Goal: Task Accomplishment & Management: Manage account settings

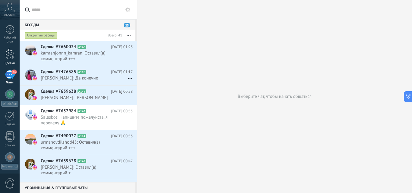
click at [10, 56] on div at bounding box center [9, 54] width 9 height 11
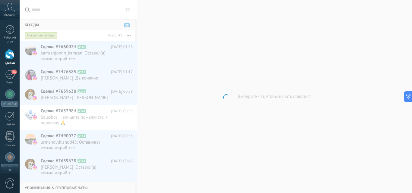
scroll to position [38, 0]
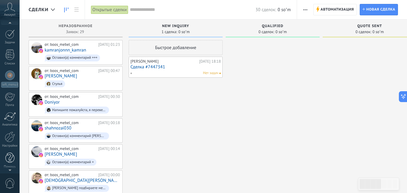
scroll to position [83, 0]
click at [11, 139] on div at bounding box center [10, 135] width 10 height 11
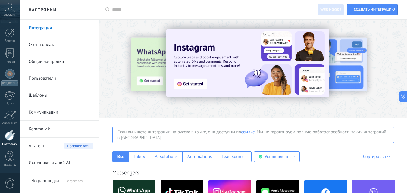
drag, startPoint x: 46, startPoint y: 29, endPoint x: 44, endPoint y: 31, distance: 3.2
click at [46, 29] on link "Интеграции" at bounding box center [61, 28] width 64 height 17
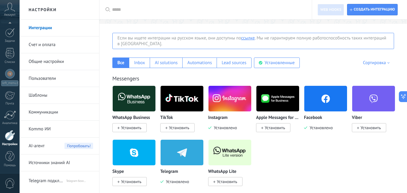
scroll to position [60, 0]
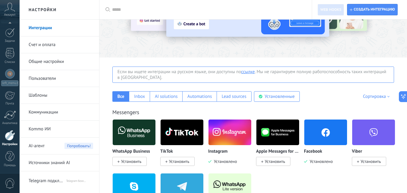
click at [160, 73] on div "Если вы ищете интеграции на русском языке, они доступны по ссылке . Мы не гаран…" at bounding box center [253, 75] width 282 height 16
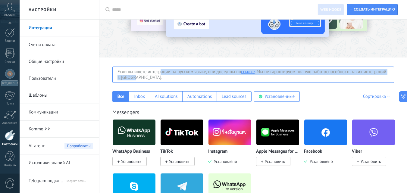
drag, startPoint x: 160, startPoint y: 73, endPoint x: 188, endPoint y: 78, distance: 28.7
click at [188, 78] on div "Если вы ищете интеграции на русском языке, они доступны по ссылке . Мы не гаран…" at bounding box center [253, 75] width 282 height 16
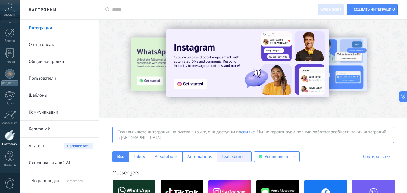
scroll to position [30, 0]
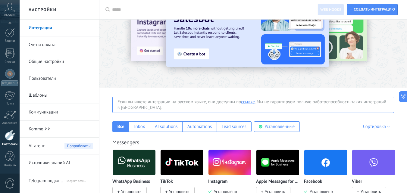
click at [278, 105] on div "Если вы ищете интеграции на русском языке, они доступны по ссылке . Мы не гаран…" at bounding box center [253, 105] width 282 height 16
click at [279, 102] on div "Если вы ищете интеграции на русском языке, они доступны по ссылке . Мы не гаран…" at bounding box center [253, 105] width 282 height 16
click at [325, 119] on div "Все Inbox AI solutions Automations Lead sources Установленные Собственные интег…" at bounding box center [253, 122] width 296 height 19
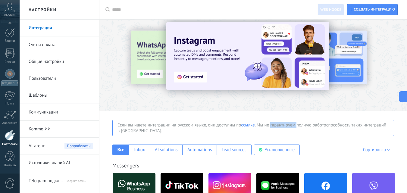
scroll to position [0, 0]
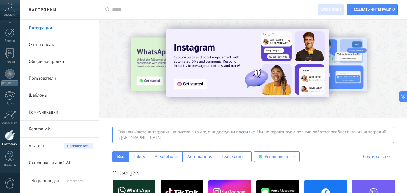
click at [135, 8] on input "text" at bounding box center [207, 10] width 191 height 6
paste input "**********"
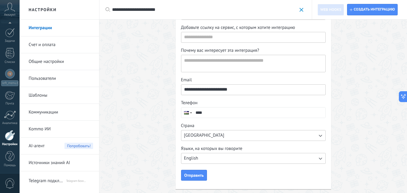
scroll to position [96, 0]
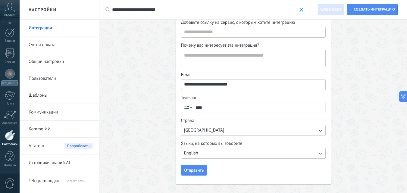
click at [219, 109] on input "****" at bounding box center [259, 107] width 133 height 10
click at [134, 96] on div "**********" at bounding box center [253, 58] width 308 height 269
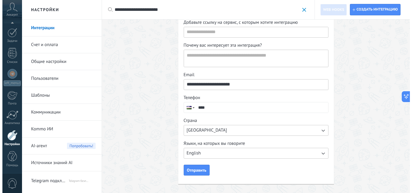
scroll to position [0, 0]
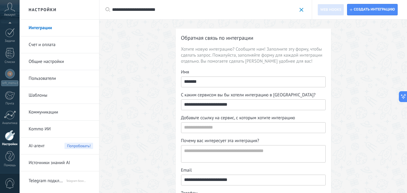
drag, startPoint x: 150, startPoint y: 10, endPoint x: 111, endPoint y: 10, distance: 39.8
click at [111, 10] on div "**********" at bounding box center [205, 9] width 213 height 19
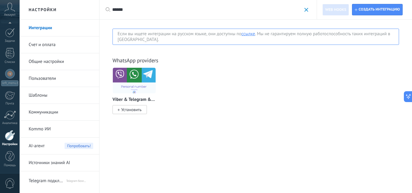
type input "******"
click at [126, 108] on span "Установить" at bounding box center [131, 109] width 20 height 5
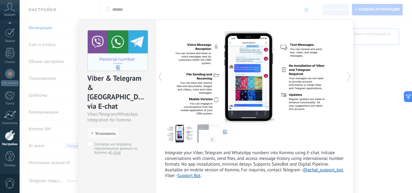
click at [344, 76] on div "Integrate your Viber, Telegram and WhatsApp numbers into Kommo using E-chat. In…" at bounding box center [254, 109] width 198 height 179
click at [347, 80] on icon at bounding box center [349, 77] width 6 height 12
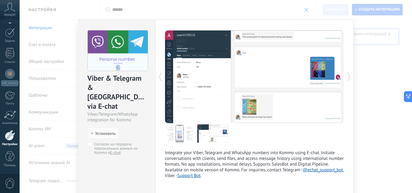
click at [360, 76] on div "Viber & Telegram & WA via E-chat Viber/Telegram/WhatsApp integration for Kommo …" at bounding box center [216, 96] width 392 height 193
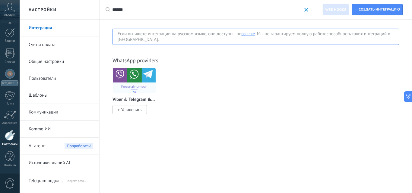
click at [138, 107] on span "Установить" at bounding box center [131, 109] width 20 height 5
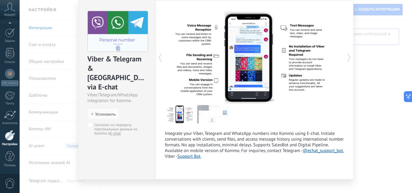
scroll to position [28, 0]
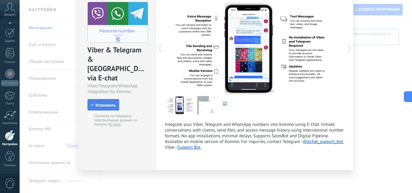
click at [96, 103] on span "Установить" at bounding box center [105, 105] width 20 height 4
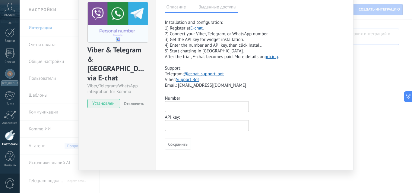
click at [210, 9] on label "Выданные доступы" at bounding box center [217, 8] width 41 height 9
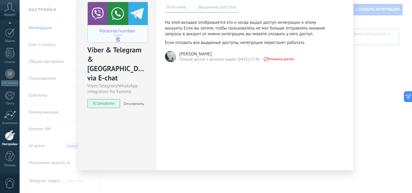
click at [181, 6] on label "Описание" at bounding box center [176, 8] width 23 height 9
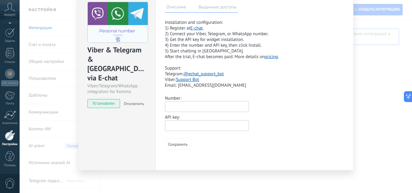
click at [201, 105] on input "text" at bounding box center [207, 106] width 84 height 11
paste input "**********"
type input "**********"
click at [196, 126] on input "text" at bounding box center [207, 125] width 84 height 11
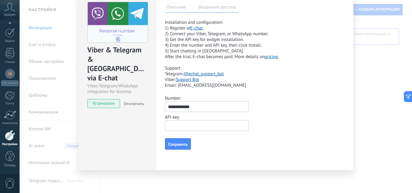
paste input "**********"
type input "**********"
click at [181, 143] on span "Сохранить" at bounding box center [177, 144] width 19 height 4
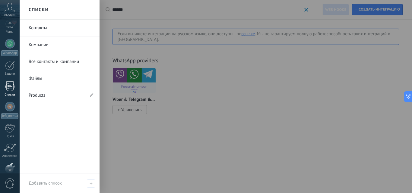
scroll to position [0, 0]
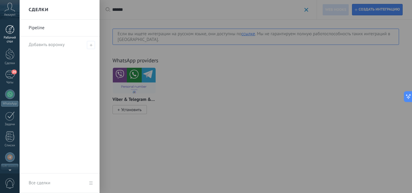
click at [9, 39] on div "Рабочий стол" at bounding box center [9, 40] width 17 height 8
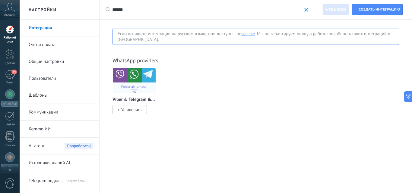
scroll to position [38, 0]
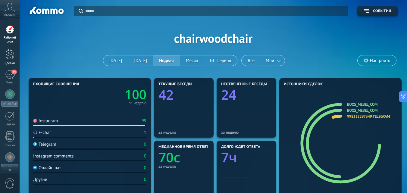
click at [9, 56] on div at bounding box center [9, 54] width 9 height 11
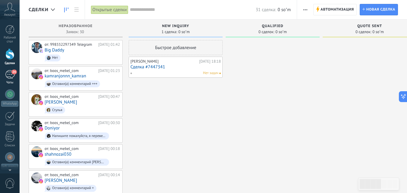
click at [10, 74] on div "24" at bounding box center [10, 74] width 10 height 9
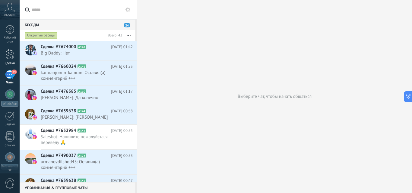
click at [6, 56] on div at bounding box center [9, 54] width 9 height 11
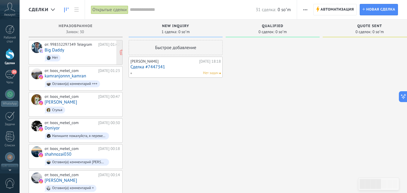
click at [72, 53] on span "Нет" at bounding box center [82, 57] width 75 height 9
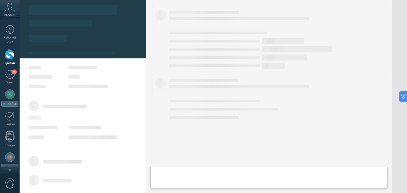
click at [61, 52] on div at bounding box center [71, 53] width 85 height 2
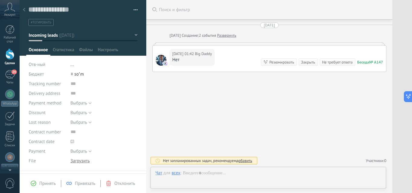
scroll to position [9, 0]
click at [230, 51] on div "Сегодня 01:42 Big Daddy Нет Беседа № A147 Беседа № A147 Резюмировать Резюмирова…" at bounding box center [268, 59] width 233 height 26
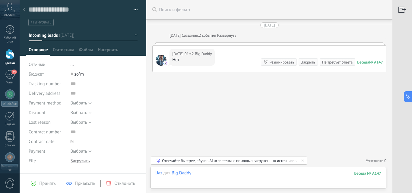
click at [216, 174] on div at bounding box center [268, 179] width 226 height 18
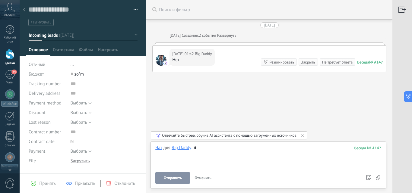
click at [185, 175] on button "Отправить" at bounding box center [172, 177] width 35 height 11
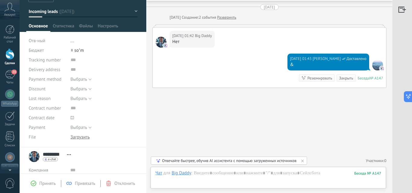
scroll to position [30, 0]
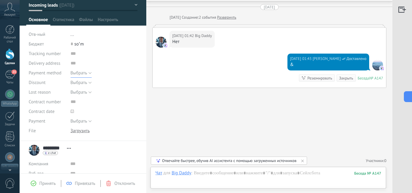
click at [85, 74] on span "Выбрать" at bounding box center [79, 73] width 17 height 6
click at [85, 74] on span "Выбрать" at bounding box center [98, 73] width 69 height 6
click at [88, 84] on button "Выбрать" at bounding box center [81, 83] width 21 height 10
click at [88, 84] on span "Выбрать" at bounding box center [98, 83] width 69 height 6
click at [84, 92] on span "Выбрать" at bounding box center [79, 92] width 17 height 6
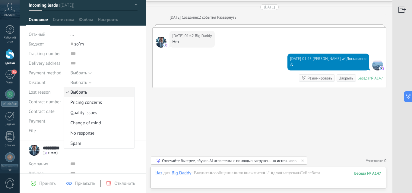
click at [84, 92] on span "Выбрать" at bounding box center [98, 92] width 69 height 6
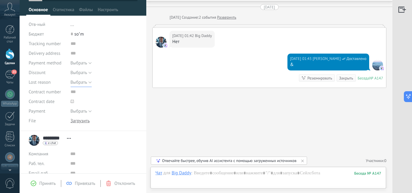
scroll to position [0, 0]
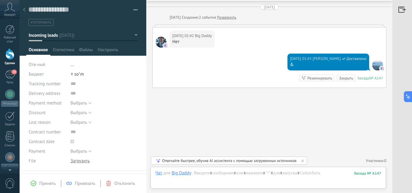
click at [12, 58] on div at bounding box center [9, 54] width 9 height 11
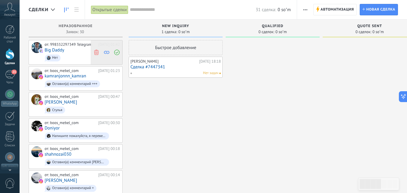
click at [108, 51] on use at bounding box center [106, 52] width 5 height 3
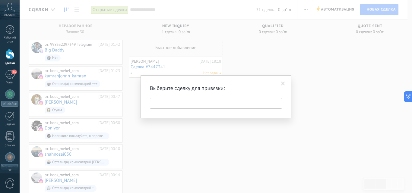
click at [284, 82] on span at bounding box center [283, 84] width 4 height 4
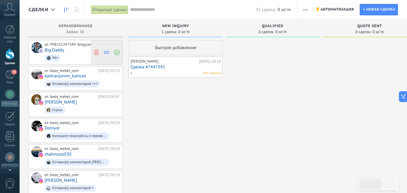
click at [116, 53] on use at bounding box center [116, 52] width 5 height 5
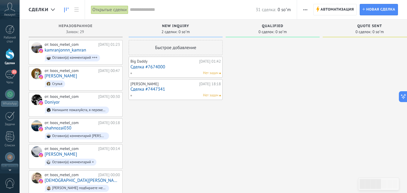
click at [191, 60] on div "Big Daddy" at bounding box center [163, 61] width 67 height 5
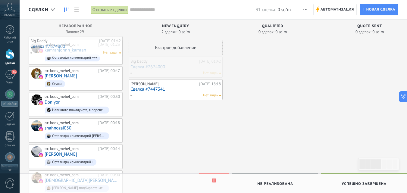
drag, startPoint x: 190, startPoint y: 64, endPoint x: 90, endPoint y: 44, distance: 102.1
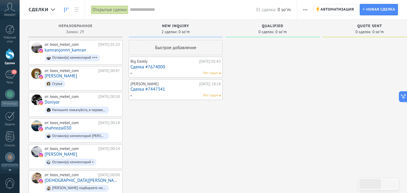
click at [188, 67] on link "Сделка #7674000" at bounding box center [175, 66] width 90 height 5
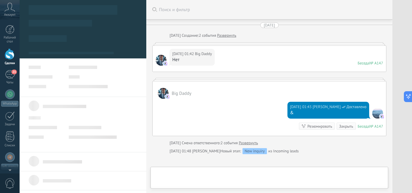
type textarea "**********"
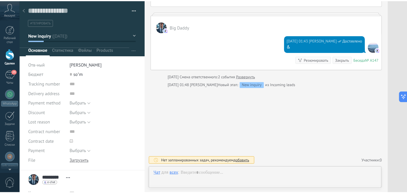
scroll to position [9, 0]
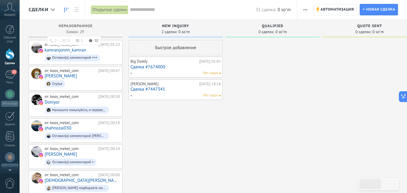
click at [33, 25] on div "Неразобранное" at bounding box center [76, 26] width 88 height 5
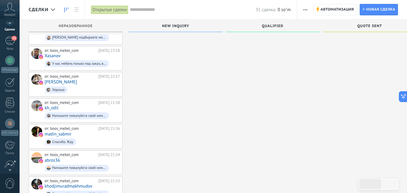
scroll to position [83, 0]
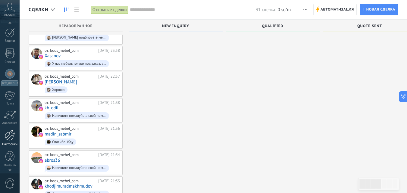
click at [11, 136] on div at bounding box center [10, 135] width 10 height 11
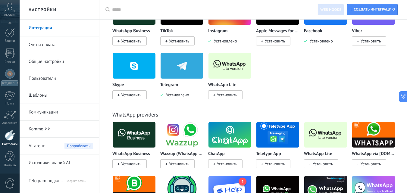
click at [59, 62] on link "Общие настройки" at bounding box center [61, 61] width 64 height 17
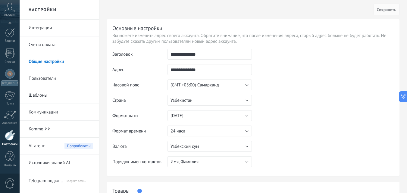
click at [47, 93] on link "Шаблоны" at bounding box center [61, 95] width 64 height 17
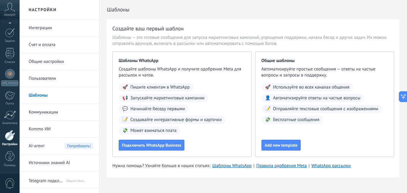
click at [64, 93] on link "Шаблоны" at bounding box center [61, 95] width 64 height 17
click at [58, 28] on link "Интеграции" at bounding box center [61, 28] width 64 height 17
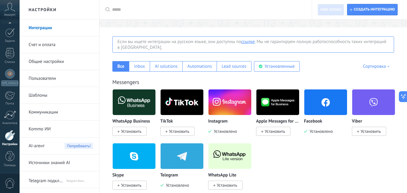
click at [56, 60] on link "Общие настройки" at bounding box center [61, 61] width 64 height 17
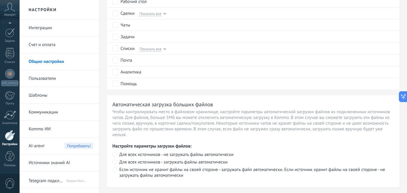
scroll to position [471, 0]
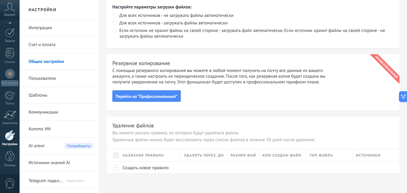
click at [278, 159] on div "Кем создан файл" at bounding box center [282, 155] width 46 height 13
click at [45, 98] on link "Шаблоны" at bounding box center [61, 95] width 64 height 17
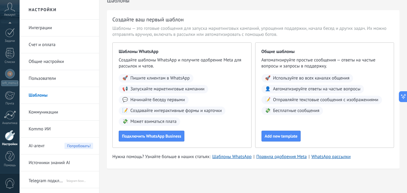
scroll to position [10, 0]
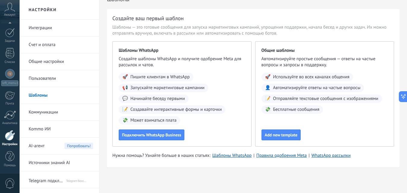
click at [57, 111] on link "Коммуникации" at bounding box center [61, 112] width 64 height 17
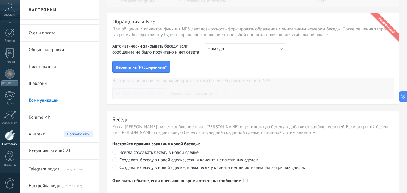
scroll to position [301, 0]
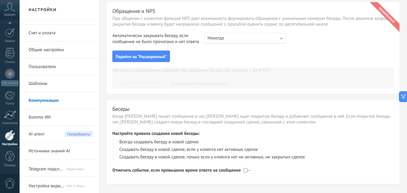
click at [48, 165] on span "Telegram подключение" at bounding box center [47, 168] width 37 height 14
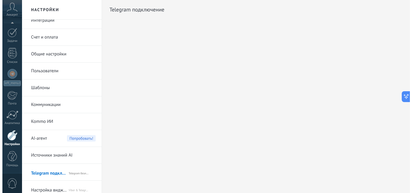
scroll to position [12, 0]
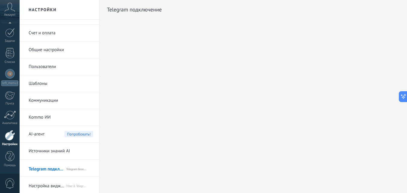
click at [55, 185] on span "Настройка виджета E-chat" at bounding box center [47, 185] width 37 height 14
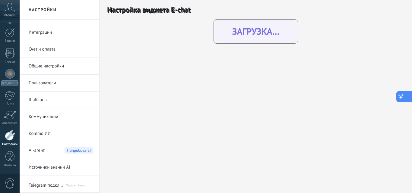
scroll to position [28, 0]
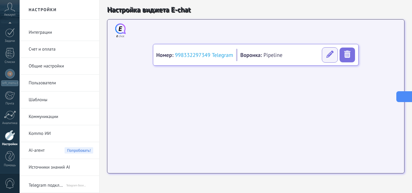
click at [326, 55] on icon at bounding box center [329, 54] width 8 height 8
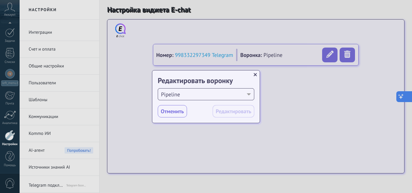
click at [251, 95] on div "Pipeline" at bounding box center [206, 94] width 96 height 12
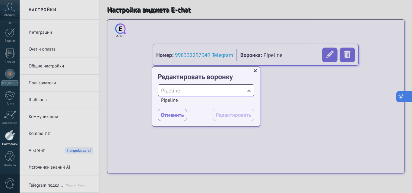
click at [247, 90] on div "Pipeline" at bounding box center [206, 90] width 96 height 12
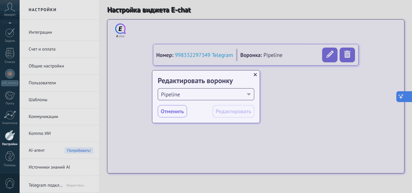
click at [152, 79] on dialog "× Редактировать воронку Отключить ******** Pipeline Pipeline Отменить Редактиро…" at bounding box center [206, 96] width 108 height 53
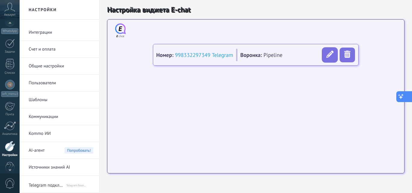
scroll to position [59, 0]
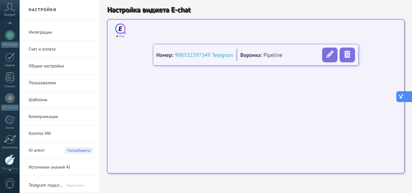
click at [9, 10] on icon at bounding box center [10, 7] width 11 height 9
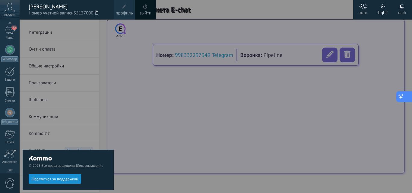
click at [8, 24] on div at bounding box center [10, 24] width 20 height 9
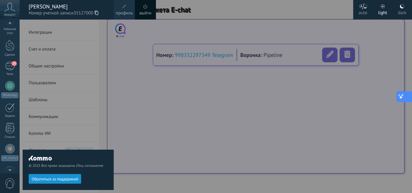
scroll to position [0, 0]
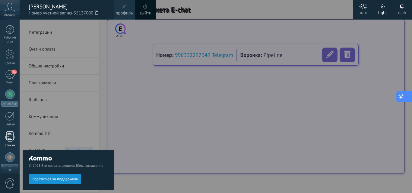
click at [11, 135] on div at bounding box center [9, 136] width 9 height 11
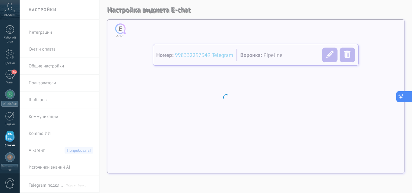
scroll to position [38, 0]
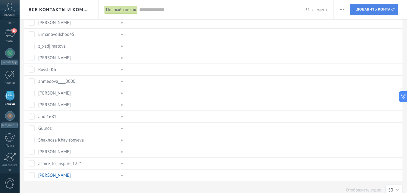
scroll to position [77, 0]
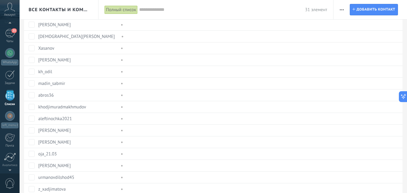
click at [342, 9] on icon "button" at bounding box center [342, 9] width 4 height 1
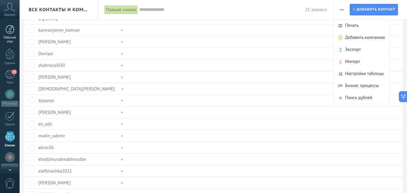
scroll to position [0, 0]
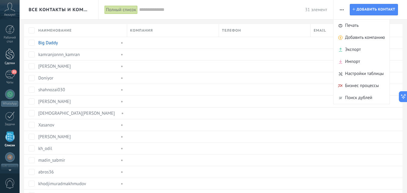
click at [9, 64] on div "Сделки" at bounding box center [9, 63] width 17 height 4
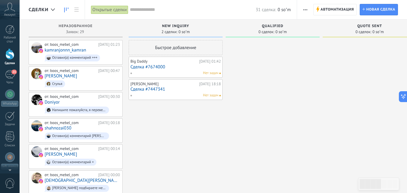
click at [175, 26] on span "New inquiry" at bounding box center [175, 26] width 27 height 4
click at [176, 28] on span "New inquiry" at bounding box center [175, 26] width 27 height 4
drag, startPoint x: 375, startPoint y: 27, endPoint x: 355, endPoint y: 29, distance: 20.8
click at [355, 29] on div "Quote sent" at bounding box center [370, 26] width 88 height 5
drag, startPoint x: 368, startPoint y: 187, endPoint x: 356, endPoint y: 195, distance: 14.8
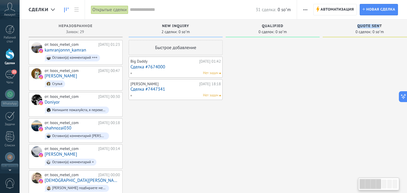
click at [356, 193] on html ".abccls-1,.abccls-2{fill-rule:evenodd}.abccls-2{fill:#fff} .abfcls-1{fill:none}…" at bounding box center [203, 96] width 407 height 193
click at [50, 9] on div at bounding box center [53, 10] width 10 height 12
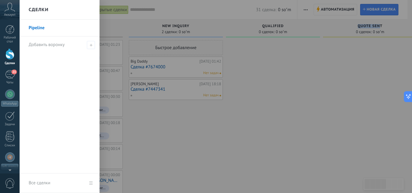
click at [39, 27] on link "Pipeline" at bounding box center [61, 28] width 65 height 17
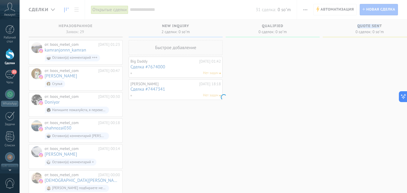
click at [275, 97] on body ".abccls-1,.abccls-2{fill-rule:evenodd}.abccls-2{fill:#fff} .abfcls-1{fill:none}…" at bounding box center [203, 96] width 407 height 193
click at [147, 124] on body ".abccls-1,.abccls-2{fill-rule:evenodd}.abccls-2{fill:#fff} .abfcls-1{fill:none}…" at bounding box center [203, 96] width 407 height 193
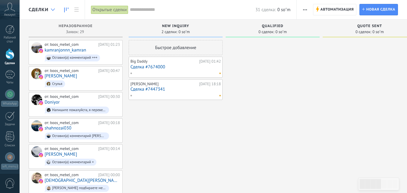
click at [52, 11] on div at bounding box center [53, 10] width 10 height 12
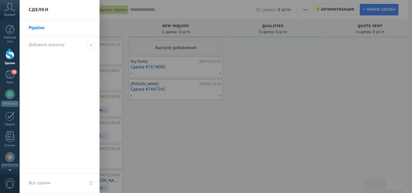
click at [42, 24] on link "Pipeline" at bounding box center [61, 28] width 65 height 17
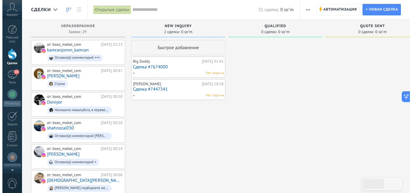
scroll to position [38, 0]
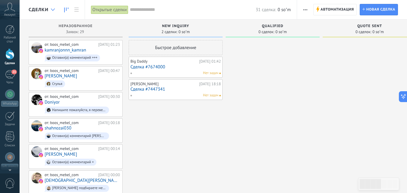
click at [49, 7] on div at bounding box center [53, 10] width 10 height 12
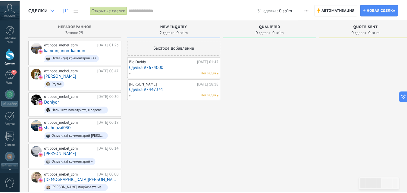
scroll to position [0, 0]
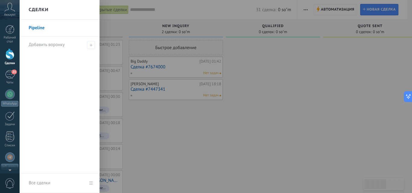
click at [38, 28] on link "Pipeline" at bounding box center [61, 28] width 65 height 17
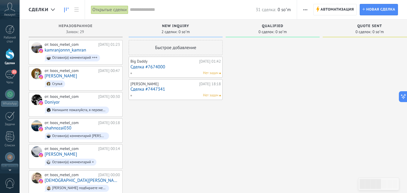
click at [177, 29] on div "New inquiry" at bounding box center [176, 26] width 88 height 5
click at [177, 31] on div "2 сделки: 0 soʻm" at bounding box center [175, 32] width 28 height 4
click at [178, 27] on span "New inquiry" at bounding box center [175, 26] width 27 height 4
drag, startPoint x: 178, startPoint y: 26, endPoint x: 197, endPoint y: 29, distance: 19.4
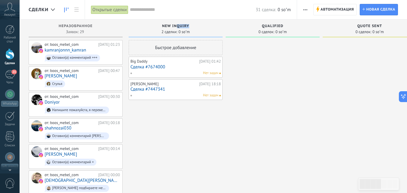
click at [197, 29] on div "New inquiry" at bounding box center [176, 26] width 88 height 5
drag, startPoint x: 171, startPoint y: 33, endPoint x: 183, endPoint y: 32, distance: 11.8
click at [183, 32] on div "2 сделки: 0 soʻm" at bounding box center [175, 32] width 28 height 4
click at [183, 32] on span "0 soʻm" at bounding box center [183, 32] width 11 height 4
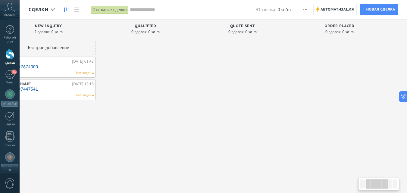
drag, startPoint x: 201, startPoint y: 61, endPoint x: 233, endPoint y: 66, distance: 31.8
drag, startPoint x: 335, startPoint y: 66, endPoint x: 231, endPoint y: 86, distance: 106.2
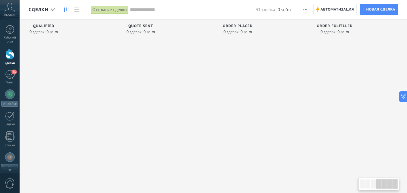
scroll to position [0, 310]
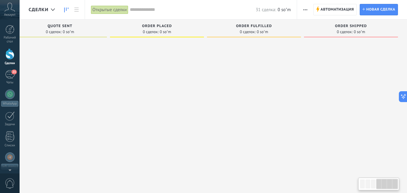
drag, startPoint x: 375, startPoint y: 81, endPoint x: 131, endPoint y: 96, distance: 244.2
drag, startPoint x: 285, startPoint y: 102, endPoint x: 237, endPoint y: 109, distance: 48.3
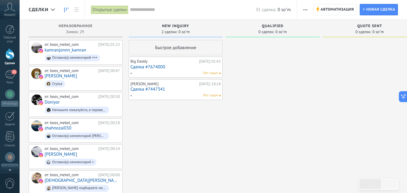
drag, startPoint x: 156, startPoint y: 120, endPoint x: 159, endPoint y: 121, distance: 3.4
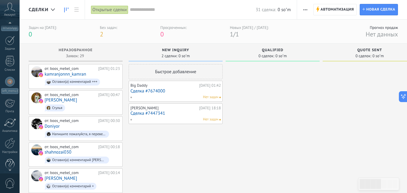
scroll to position [83, 0]
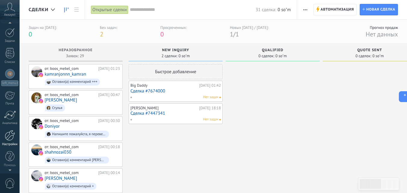
click at [10, 141] on link "Настройки" at bounding box center [10, 138] width 20 height 16
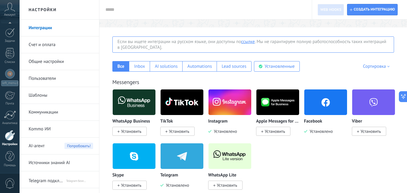
click at [47, 77] on link "Пользователи" at bounding box center [61, 78] width 64 height 17
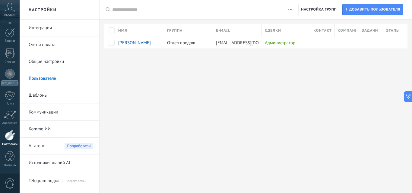
click at [48, 61] on link "Общие настройки" at bounding box center [61, 61] width 64 height 17
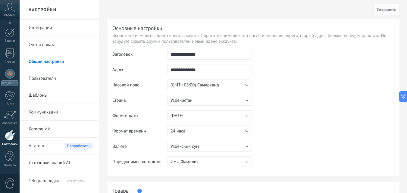
click at [43, 112] on link "Коммуникации" at bounding box center [61, 112] width 64 height 17
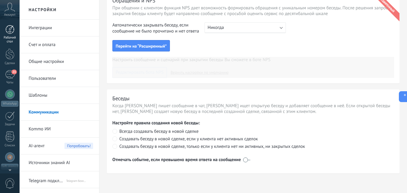
click at [8, 36] on link "Рабочий стол" at bounding box center [10, 34] width 20 height 19
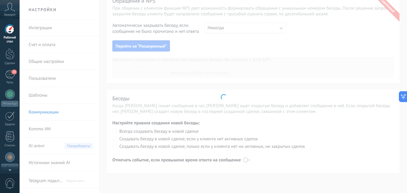
scroll to position [38, 0]
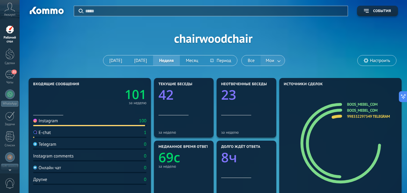
click at [277, 59] on link at bounding box center [279, 61] width 11 height 10
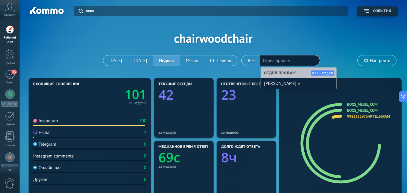
click at [374, 12] on span "События" at bounding box center [382, 11] width 18 height 4
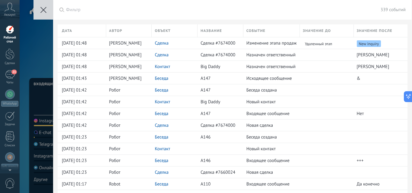
click at [39, 15] on button at bounding box center [43, 10] width 20 height 20
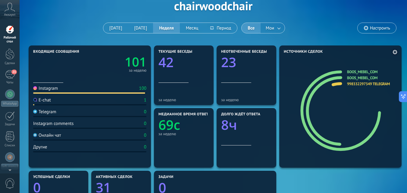
scroll to position [30, 0]
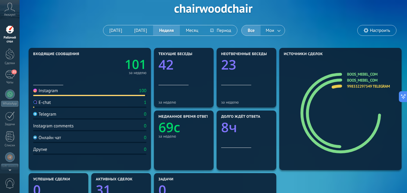
click at [370, 30] on span "Настроить" at bounding box center [380, 30] width 20 height 5
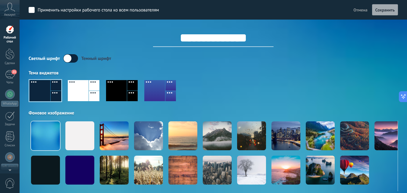
scroll to position [0, 0]
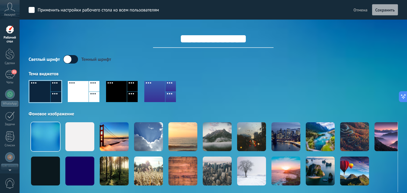
click at [356, 8] on span "Отмена" at bounding box center [360, 9] width 14 height 5
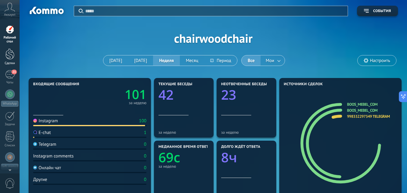
click at [14, 56] on div at bounding box center [9, 54] width 9 height 11
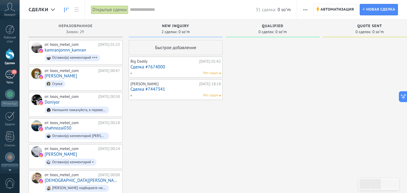
click at [13, 76] on div "23" at bounding box center [10, 74] width 10 height 9
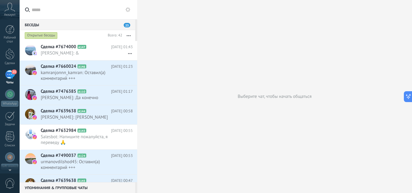
click at [127, 12] on icon at bounding box center [127, 9] width 5 height 5
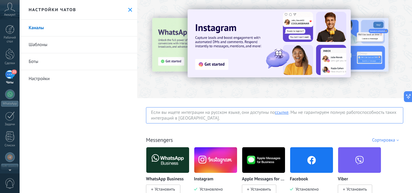
click at [41, 42] on link "Шаблоны" at bounding box center [79, 44] width 118 height 17
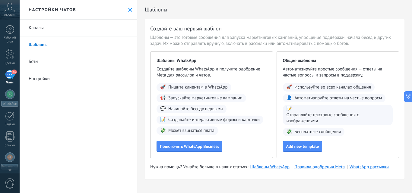
click at [42, 79] on link "Настройки" at bounding box center [79, 78] width 118 height 17
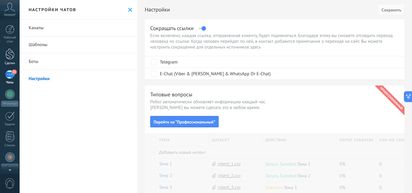
click at [10, 56] on div at bounding box center [9, 54] width 9 height 11
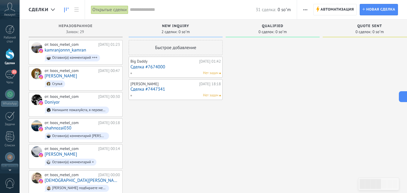
click at [403, 97] on icon at bounding box center [403, 96] width 6 height 6
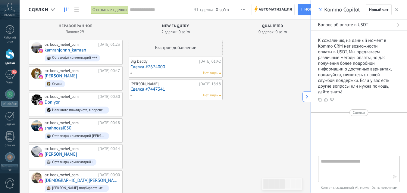
click at [353, 174] on textarea at bounding box center [355, 169] width 68 height 22
type textarea "*"
type textarea "**********"
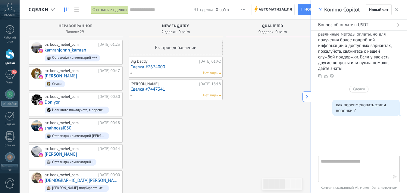
scroll to position [70, 0]
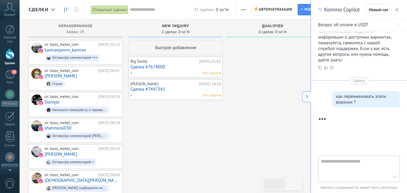
click at [183, 25] on span "New inquiry" at bounding box center [175, 26] width 27 height 4
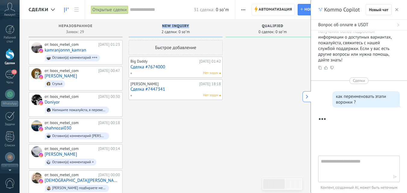
drag, startPoint x: 187, startPoint y: 26, endPoint x: 179, endPoint y: 134, distance: 107.8
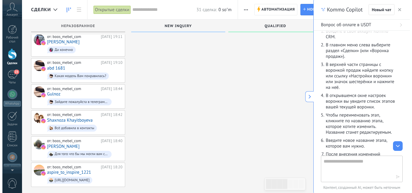
scroll to position [192, 0]
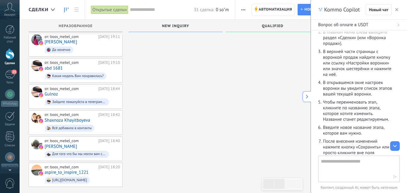
click at [108, 11] on div "Открытые сделки" at bounding box center [109, 9] width 37 height 9
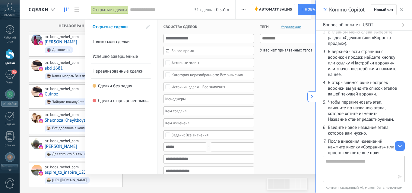
click at [312, 95] on icon at bounding box center [311, 97] width 4 height 4
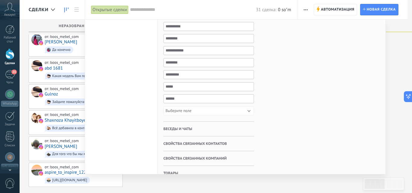
scroll to position [294, 0]
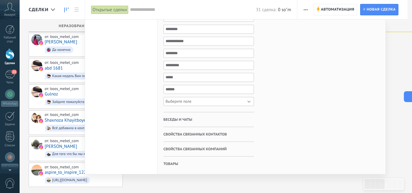
click at [235, 102] on button "Выберите поле" at bounding box center [208, 101] width 90 height 9
click at [177, 118] on span "Беседы и чаты" at bounding box center [177, 119] width 29 height 15
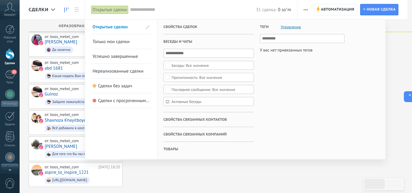
scroll to position [0, 0]
click at [407, 96] on icon at bounding box center [406, 96] width 6 height 6
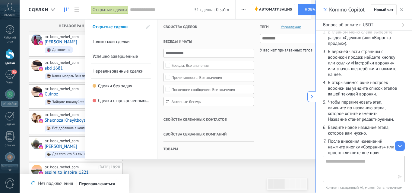
click at [195, 176] on div at bounding box center [206, 96] width 412 height 193
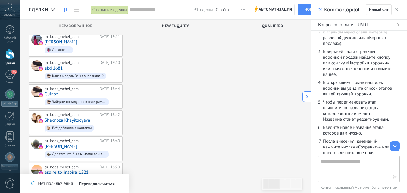
click at [306, 97] on icon at bounding box center [307, 97] width 4 height 4
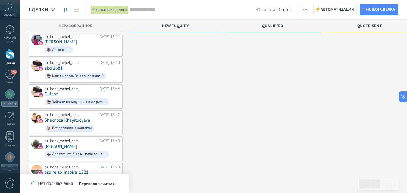
click at [305, 10] on use "button" at bounding box center [305, 9] width 4 height 1
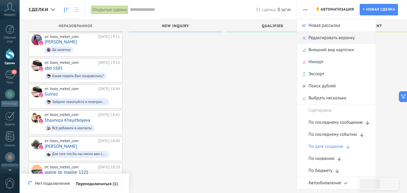
click at [337, 39] on span "Редактировать воронку" at bounding box center [332, 38] width 46 height 12
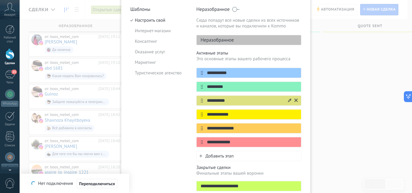
scroll to position [60, 0]
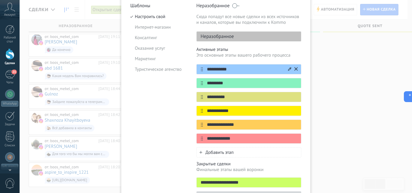
click at [288, 69] on icon at bounding box center [289, 69] width 3 height 4
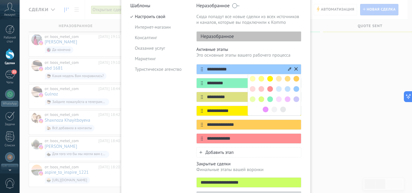
click at [230, 71] on input "**********" at bounding box center [245, 69] width 84 height 6
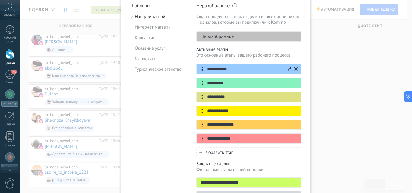
drag, startPoint x: 230, startPoint y: 70, endPoint x: 205, endPoint y: 70, distance: 25.0
click at [205, 70] on input "**********" at bounding box center [245, 69] width 84 height 6
type input "**********"
drag, startPoint x: 228, startPoint y: 84, endPoint x: 202, endPoint y: 82, distance: 26.3
click at [203, 82] on input "*********" at bounding box center [245, 83] width 84 height 6
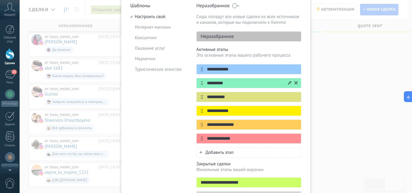
paste input "********"
type input "**********"
drag, startPoint x: 233, startPoint y: 99, endPoint x: 204, endPoint y: 96, distance: 29.6
click at [204, 96] on input "**********" at bounding box center [245, 97] width 84 height 6
paste input "*******"
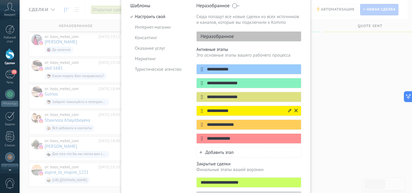
type input "**********"
drag, startPoint x: 233, startPoint y: 111, endPoint x: 205, endPoint y: 112, distance: 28.0
click at [205, 112] on input "**********" at bounding box center [245, 111] width 84 height 6
paste input "**"
type input "**********"
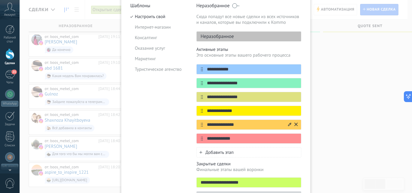
drag, startPoint x: 236, startPoint y: 125, endPoint x: 206, endPoint y: 127, distance: 29.6
click at [206, 127] on input "**********" at bounding box center [245, 125] width 84 height 6
paste input "text"
type input "**********"
drag, startPoint x: 237, startPoint y: 139, endPoint x: 206, endPoint y: 139, distance: 30.7
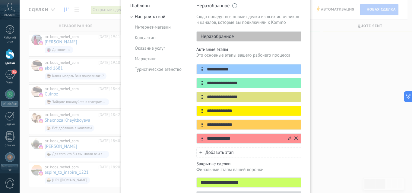
click at [206, 139] on input "**********" at bounding box center [245, 139] width 84 height 6
paste input "**"
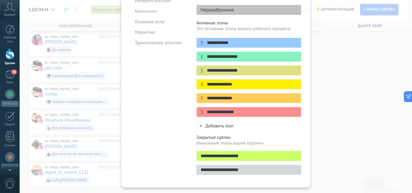
scroll to position [90, 0]
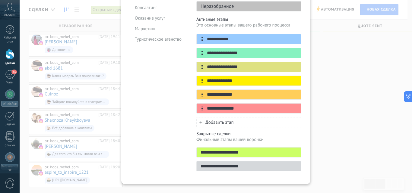
type input "**********"
drag, startPoint x: 248, startPoint y: 152, endPoint x: 194, endPoint y: 151, distance: 53.9
click at [194, 151] on div "**********" at bounding box center [215, 74] width 171 height 202
paste input "****"
type input "**********"
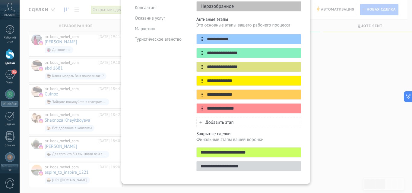
drag, startPoint x: 243, startPoint y: 168, endPoint x: 179, endPoint y: 171, distance: 63.6
click at [179, 171] on div "**********" at bounding box center [215, 74] width 171 height 202
paste input "*"
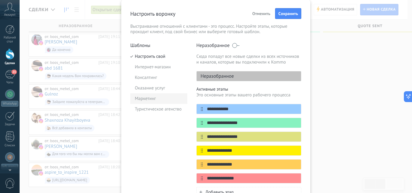
scroll to position [30, 0]
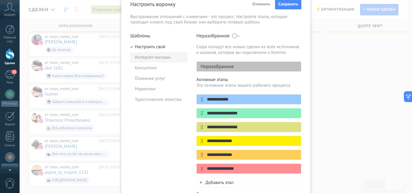
type input "**********"
click at [150, 58] on li "Интернет-магазин" at bounding box center [158, 57] width 57 height 11
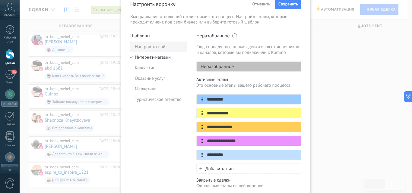
click at [154, 46] on li "Настроить свой" at bounding box center [158, 47] width 57 height 11
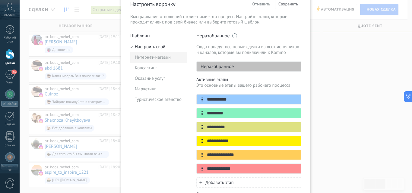
click at [156, 57] on li "Интернет-магазин" at bounding box center [158, 57] width 57 height 11
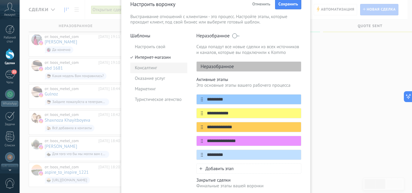
click at [146, 68] on li "Консалтинг" at bounding box center [158, 68] width 57 height 11
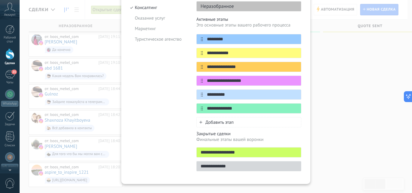
scroll to position [60, 0]
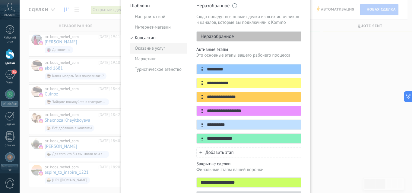
click at [144, 50] on li "Оказание услуг" at bounding box center [158, 48] width 57 height 11
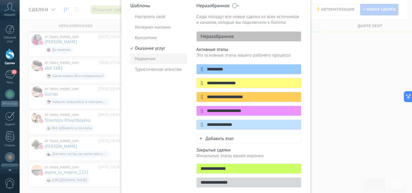
click at [147, 60] on li "Маркетинг" at bounding box center [158, 59] width 57 height 11
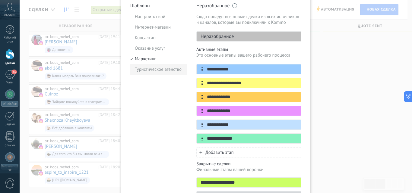
click at [145, 67] on li "Туристическое агенство" at bounding box center [158, 69] width 57 height 11
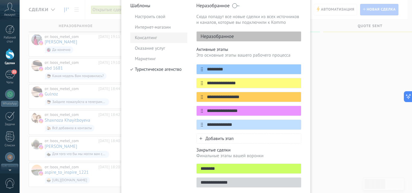
click at [146, 35] on li "Консалтинг" at bounding box center [158, 38] width 57 height 11
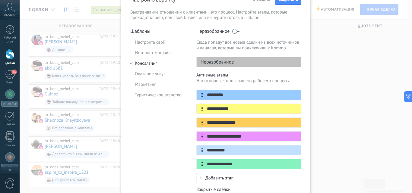
scroll to position [0, 0]
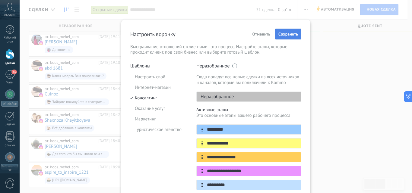
click at [287, 33] on span "Cохранить" at bounding box center [288, 34] width 20 height 4
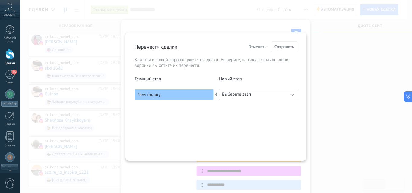
click at [165, 93] on div "New inquiry" at bounding box center [173, 94] width 79 height 11
click at [165, 95] on div "New inquiry" at bounding box center [173, 94] width 79 height 11
click at [259, 96] on button "Выберите этап" at bounding box center [258, 94] width 78 height 11
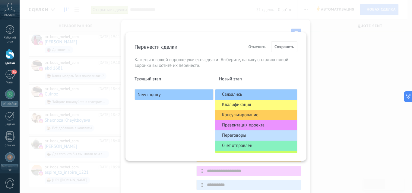
click at [237, 95] on span "Связались" at bounding box center [232, 95] width 20 height 6
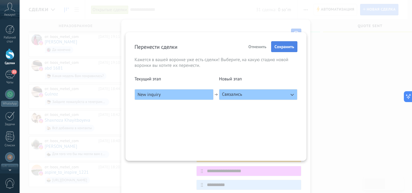
click at [286, 46] on span "Cохранить" at bounding box center [284, 47] width 20 height 4
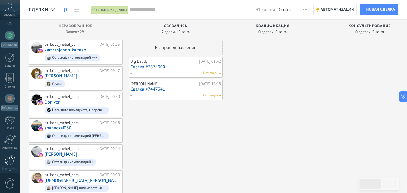
scroll to position [60, 0]
click at [11, 158] on div at bounding box center [10, 159] width 10 height 11
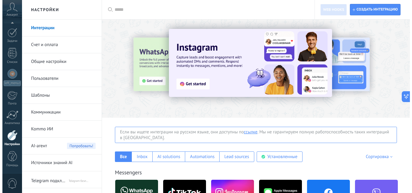
scroll to position [121, 0]
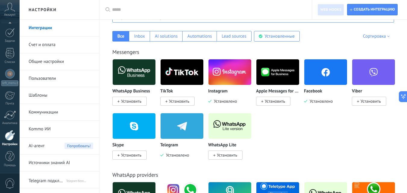
click at [319, 70] on img at bounding box center [325, 72] width 43 height 29
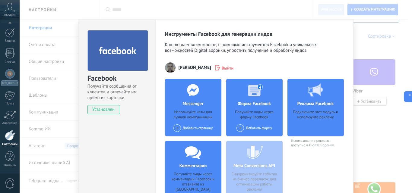
scroll to position [30, 0]
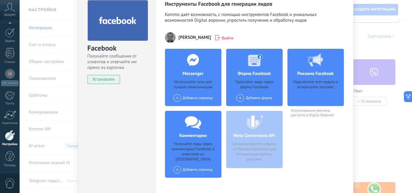
click at [180, 98] on div "Добавить страницу" at bounding box center [192, 98] width 39 height 8
click at [188, 109] on div "Mebel" at bounding box center [193, 109] width 40 height 13
click at [246, 98] on div "Добавить форму" at bounding box center [254, 98] width 36 height 8
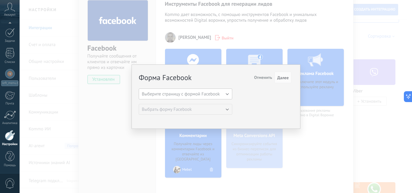
click at [228, 95] on button "Выберите страницу с формой Facebook" at bounding box center [185, 94] width 93 height 11
click at [190, 102] on span "Mebel" at bounding box center [182, 105] width 95 height 6
click at [264, 76] on span "Отменить" at bounding box center [263, 77] width 18 height 5
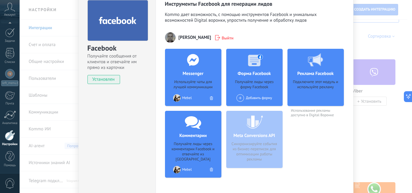
click at [313, 85] on div "Подключите этот модуль и используйте рекламу" at bounding box center [315, 91] width 47 height 23
click at [307, 85] on div "Подключите этот модуль и используйте рекламу" at bounding box center [315, 91] width 47 height 23
drag, startPoint x: 255, startPoint y: 132, endPoint x: 254, endPoint y: 142, distance: 9.4
click at [255, 137] on div "Meta Conversions API Синхронизируйте события из бизнес-переписок для оптимизаци…" at bounding box center [254, 139] width 56 height 57
click at [254, 142] on div "Meta Conversions API Синхронизируйте события из бизнес-переписок для оптимизаци…" at bounding box center [254, 139] width 56 height 57
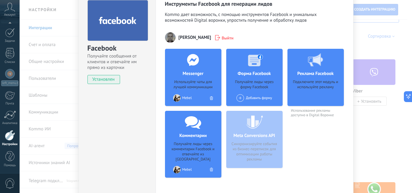
click at [252, 149] on div "Meta Conversions API Синхронизируйте события из бизнес-переписок для оптимизаци…" at bounding box center [254, 139] width 56 height 57
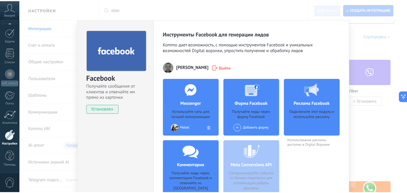
scroll to position [0, 0]
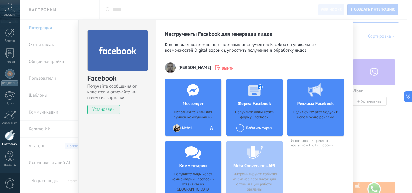
click at [369, 48] on div "Facebook Получайте сообщения от клиентов и отвечайте им прямо из карточки Устан…" at bounding box center [216, 96] width 392 height 193
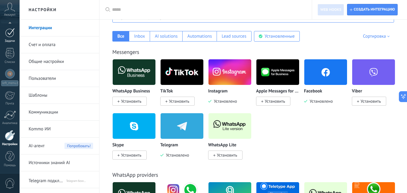
click at [11, 39] on div "Задачи" at bounding box center [9, 41] width 17 height 4
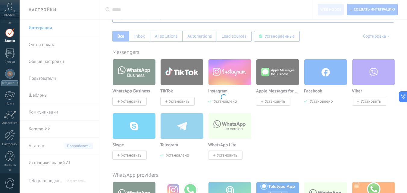
scroll to position [21, 0]
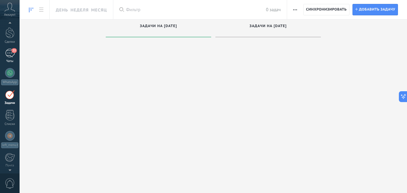
click at [9, 55] on div "23" at bounding box center [10, 53] width 10 height 9
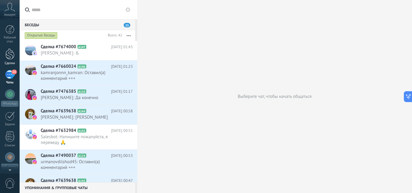
click at [8, 56] on div at bounding box center [9, 54] width 9 height 11
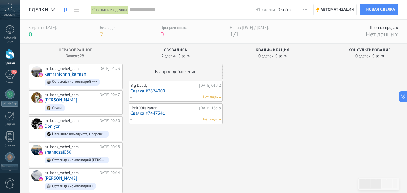
click at [151, 85] on div "Big Daddy" at bounding box center [163, 85] width 67 height 5
click at [145, 89] on link "Сделка #7674000" at bounding box center [175, 91] width 90 height 5
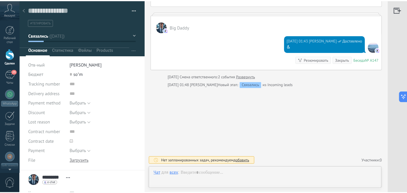
scroll to position [9, 0]
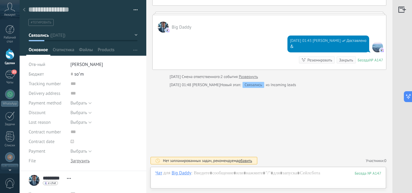
click at [21, 11] on div at bounding box center [24, 10] width 8 height 12
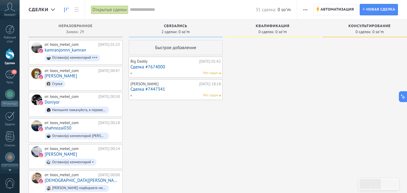
click at [280, 31] on span "0 soʻm" at bounding box center [280, 32] width 11 height 4
drag, startPoint x: 367, startPoint y: 182, endPoint x: 331, endPoint y: 172, distance: 36.9
click at [333, 193] on html ".abccls-1,.abccls-2{fill-rule:evenodd}.abccls-2{fill:#fff} .abfcls-1{fill:none}…" at bounding box center [203, 96] width 407 height 193
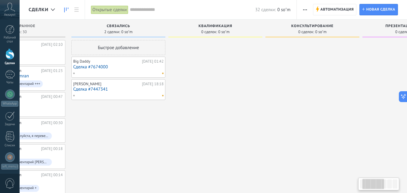
scroll to position [312, 0]
drag, startPoint x: 291, startPoint y: 26, endPoint x: 118, endPoint y: 44, distance: 174.5
click at [168, 35] on div "Квалификация 0 сделок: 0 soʻm" at bounding box center [215, 29] width 94 height 18
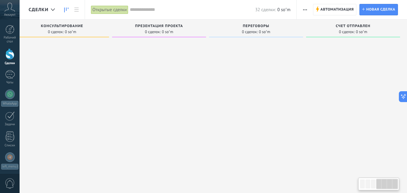
scroll to position [0, 310]
drag, startPoint x: 291, startPoint y: 31, endPoint x: 123, endPoint y: 33, distance: 168.7
click at [123, 33] on div "0 сделок: 0 soʻm" at bounding box center [157, 31] width 88 height 5
drag, startPoint x: 316, startPoint y: 26, endPoint x: 196, endPoint y: 26, distance: 119.6
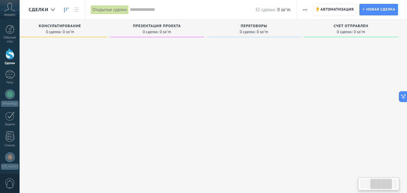
drag, startPoint x: 311, startPoint y: 30, endPoint x: 331, endPoint y: 39, distance: 21.8
click at [204, 34] on div "Презентация проекта 0 сделок: 0 soʻm" at bounding box center [157, 29] width 94 height 18
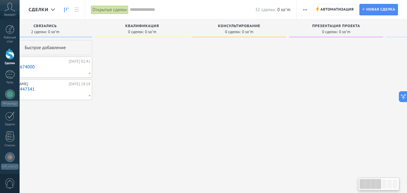
scroll to position [0, 0]
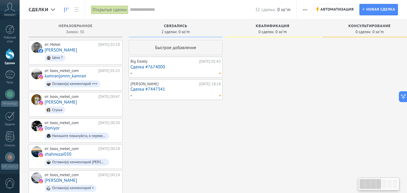
drag, startPoint x: 355, startPoint y: 33, endPoint x: 355, endPoint y: 41, distance: 8.1
click at [369, 36] on div "Консультирование 0 сделок: 0 soʻm" at bounding box center [370, 29] width 94 height 18
